Goal: Task Accomplishment & Management: Use online tool/utility

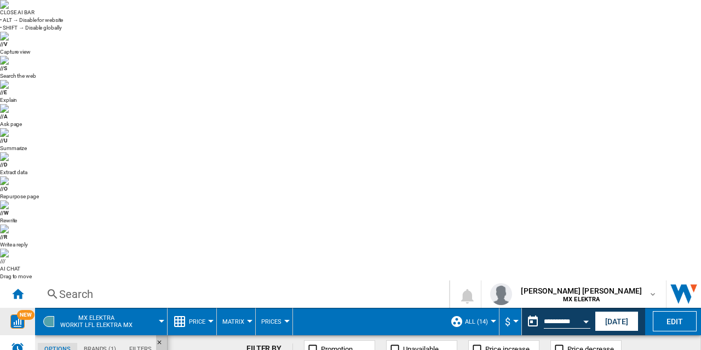
click at [12, 314] on img "WiseCard" at bounding box center [17, 321] width 14 height 14
click at [20, 287] on ng-md-icon "Home" at bounding box center [17, 293] width 13 height 13
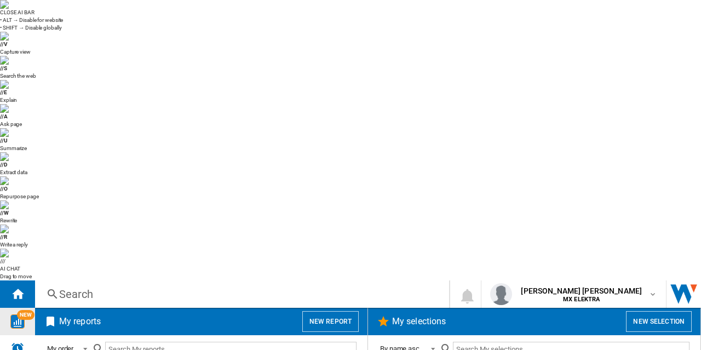
scroll to position [797, 0]
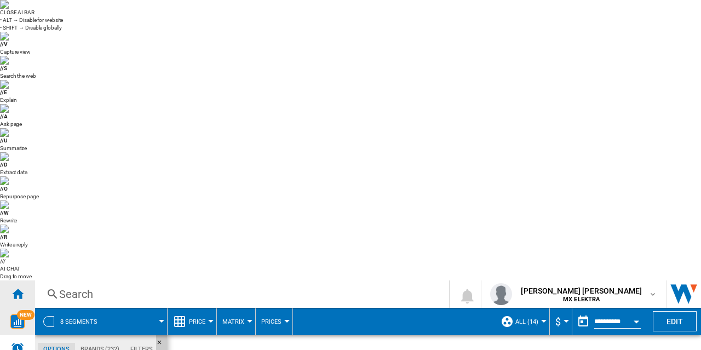
click at [14, 287] on ng-md-icon "Home" at bounding box center [17, 293] width 13 height 13
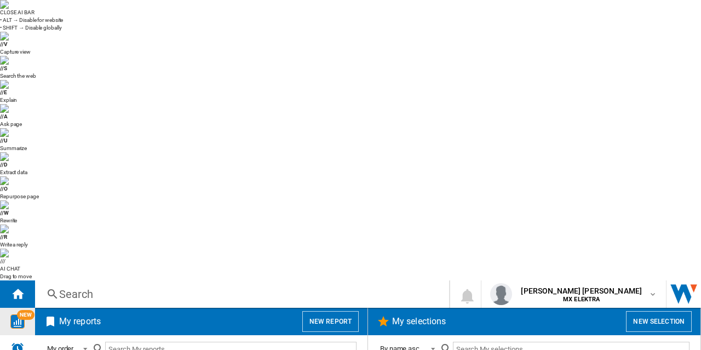
scroll to position [797, 0]
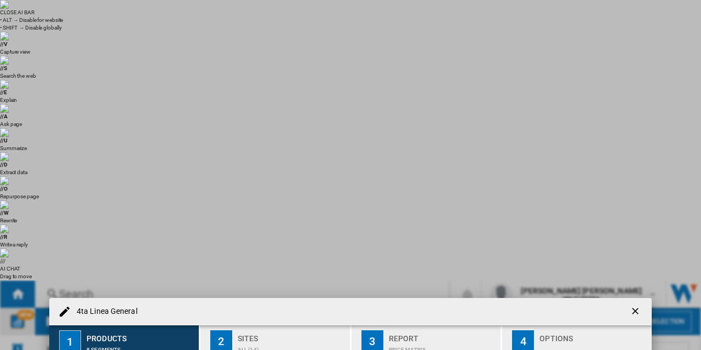
scroll to position [181, 0]
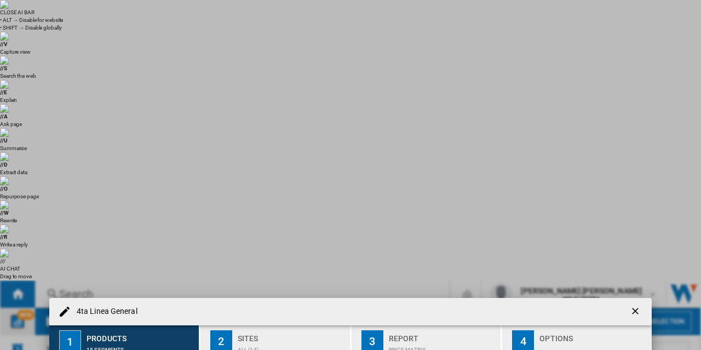
scroll to position [253, 0]
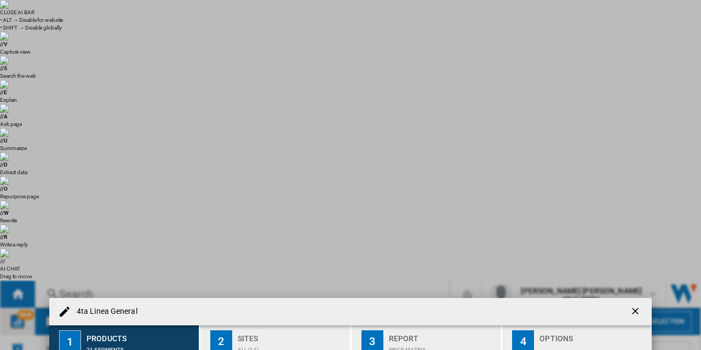
scroll to position [140, 0]
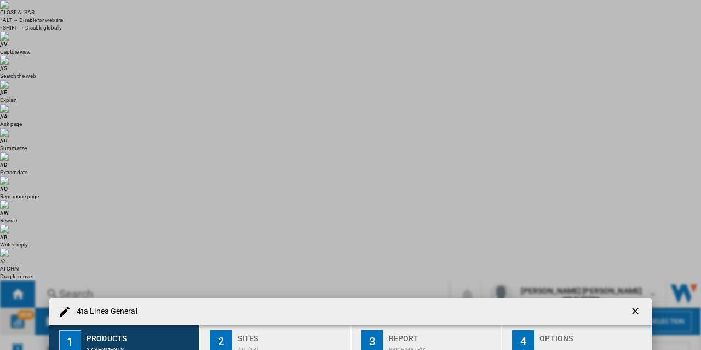
click at [269, 341] on div "ALL (14)" at bounding box center [292, 346] width 108 height 11
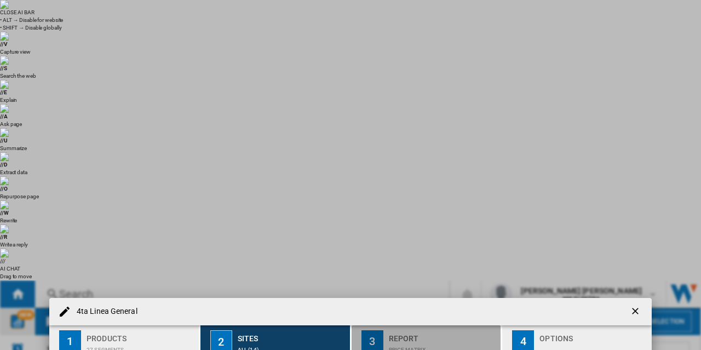
click at [435, 330] on div "Report" at bounding box center [443, 335] width 108 height 11
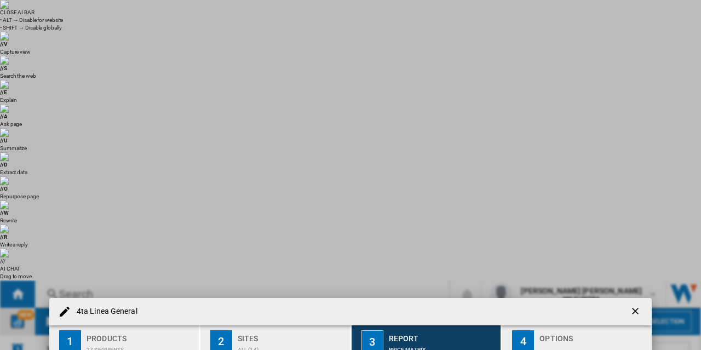
click at [523, 330] on div "4" at bounding box center [523, 341] width 22 height 22
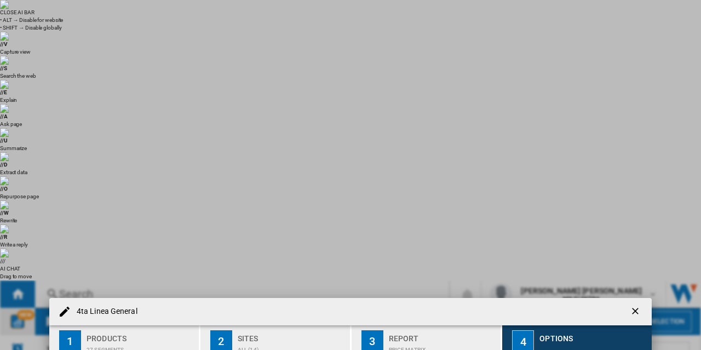
drag, startPoint x: 287, startPoint y: 257, endPoint x: 318, endPoint y: 258, distance: 31.2
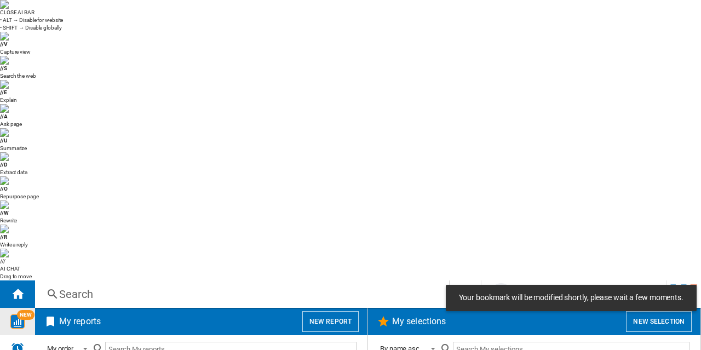
scroll to position [668, 0]
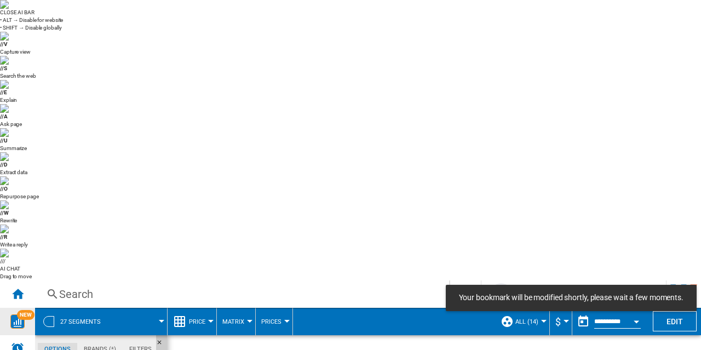
scroll to position [856, 0]
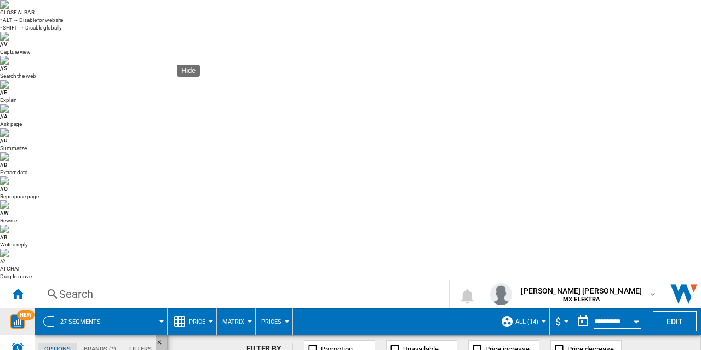
click at [162, 339] on ng-md-icon "Hide" at bounding box center [162, 345] width 13 height 13
